Goal: Navigation & Orientation: Find specific page/section

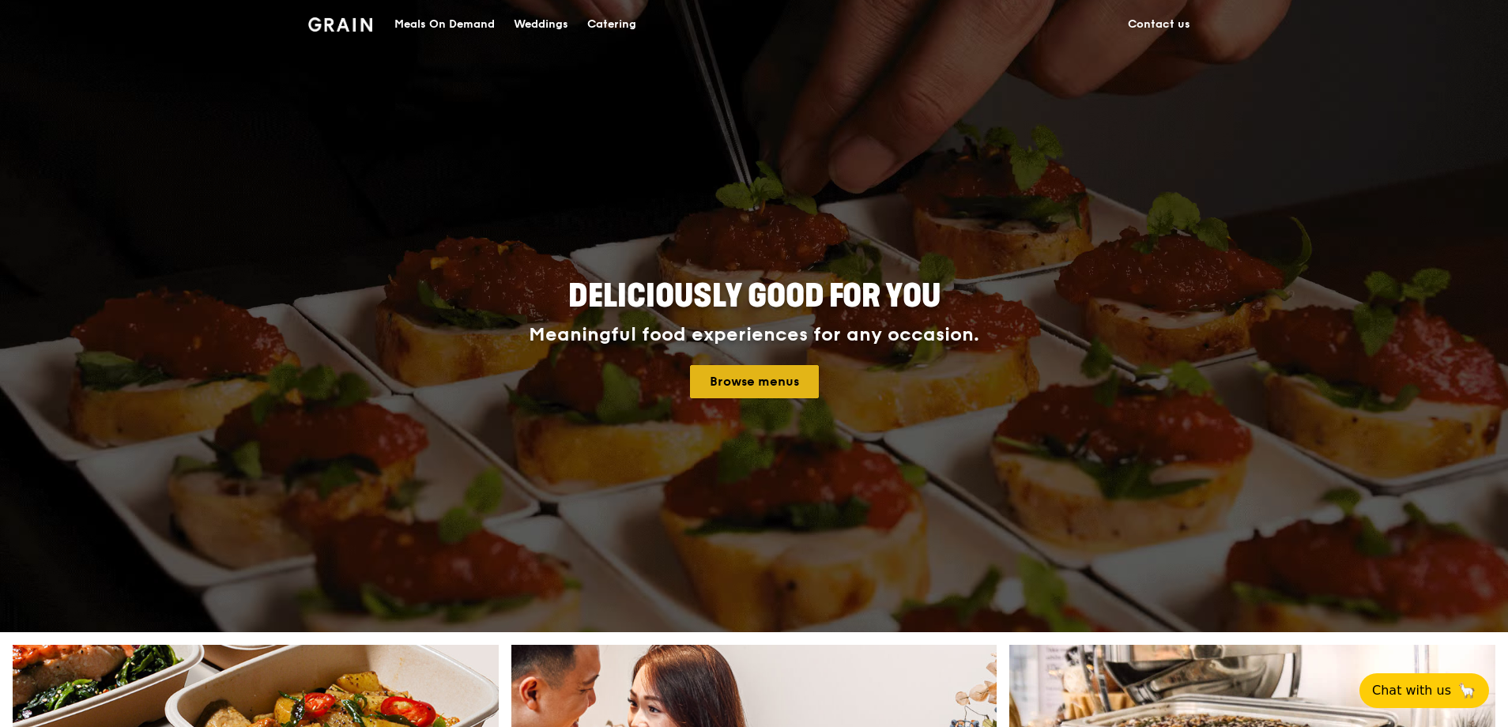
click at [791, 376] on link "Browse menus" at bounding box center [754, 381] width 129 height 33
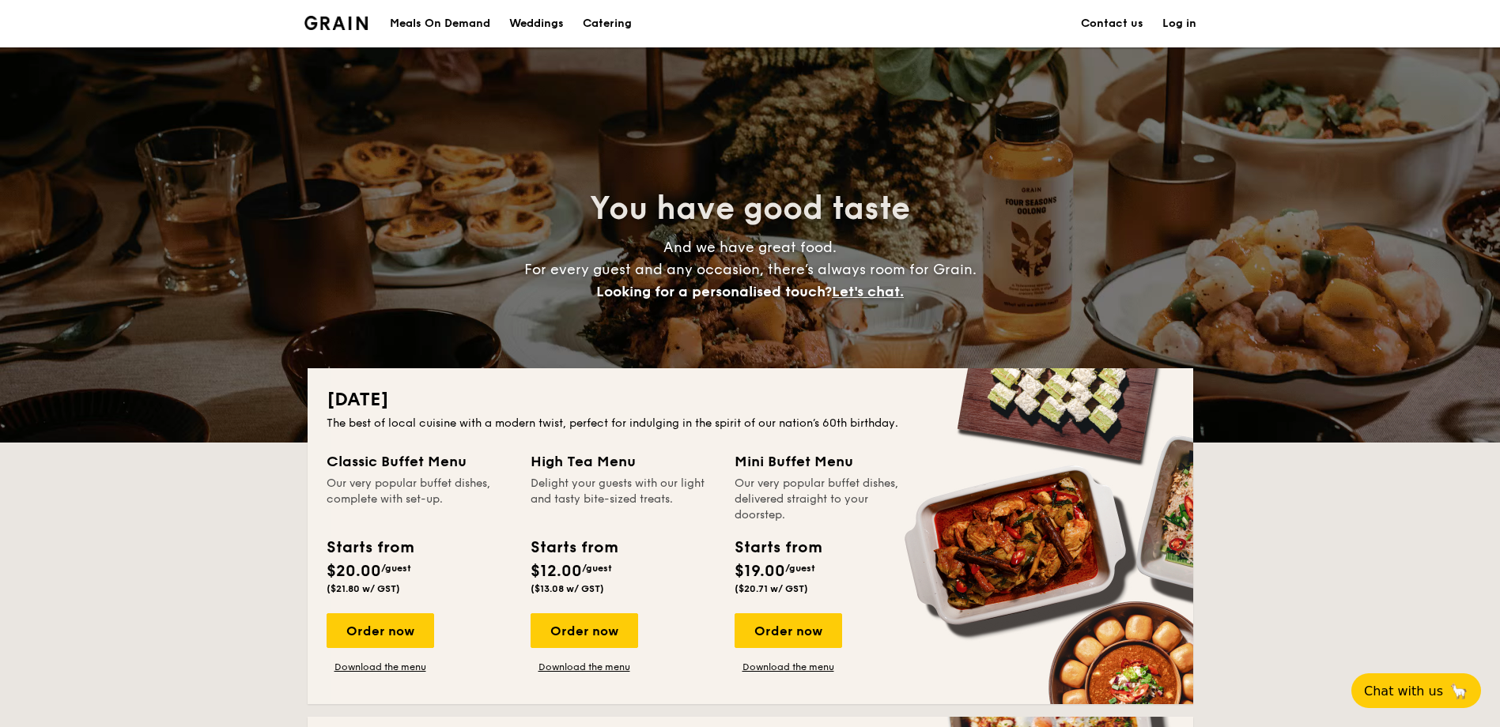
click at [616, 23] on h1 "Catering" at bounding box center [607, 23] width 49 height 47
click at [468, 21] on div "Meals On Demand" at bounding box center [440, 23] width 100 height 47
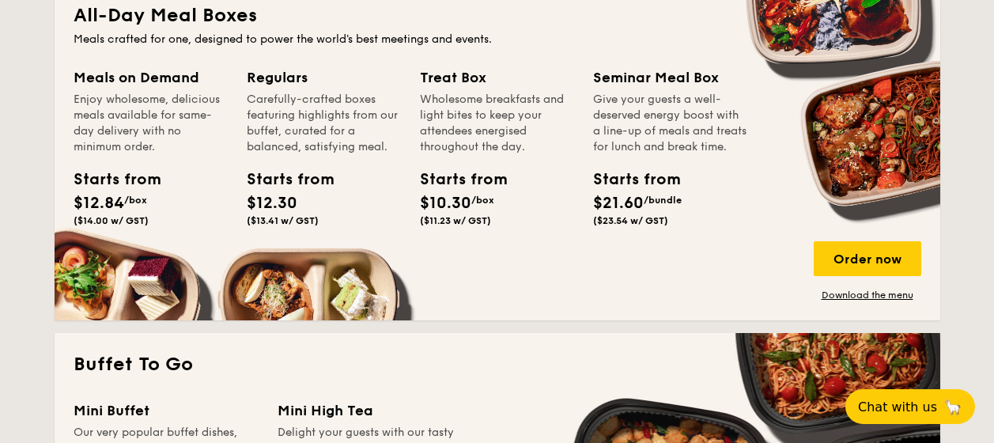
scroll to position [1082, 0]
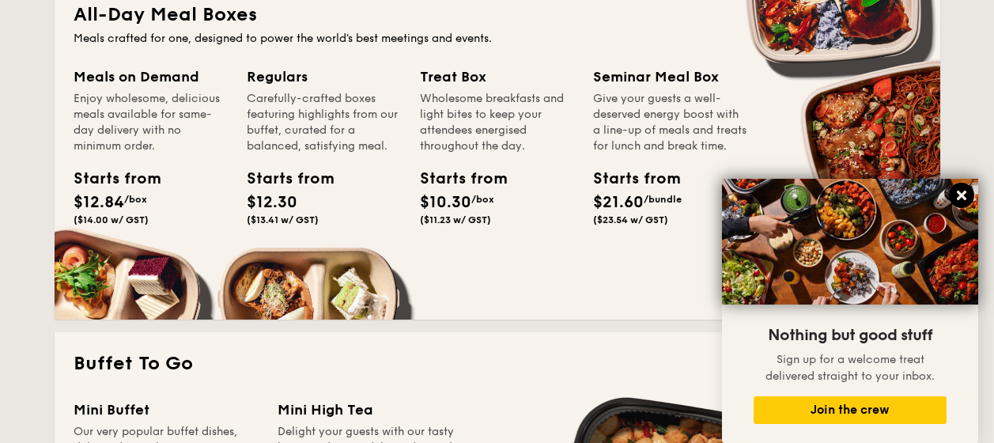
click at [956, 193] on icon at bounding box center [961, 195] width 14 height 14
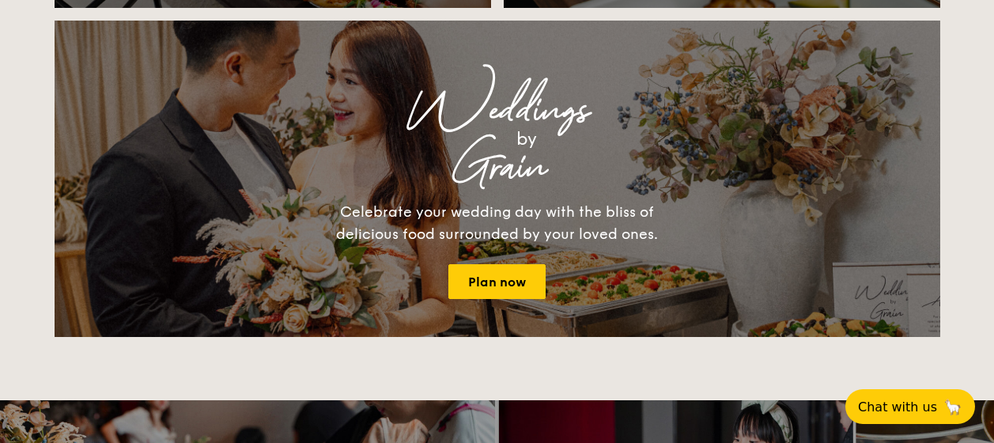
scroll to position [2092, 0]
